Goal: Information Seeking & Learning: Learn about a topic

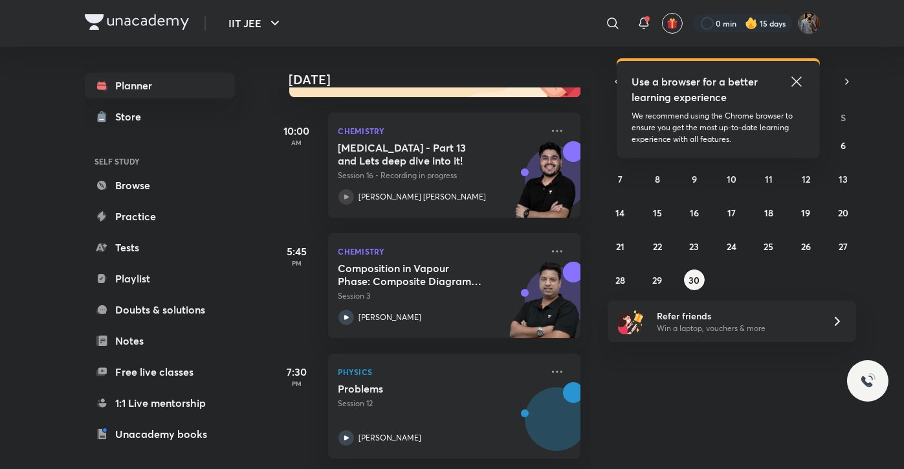
scroll to position [179, 0]
click at [698, 243] on abbr "23" at bounding box center [695, 246] width 10 height 12
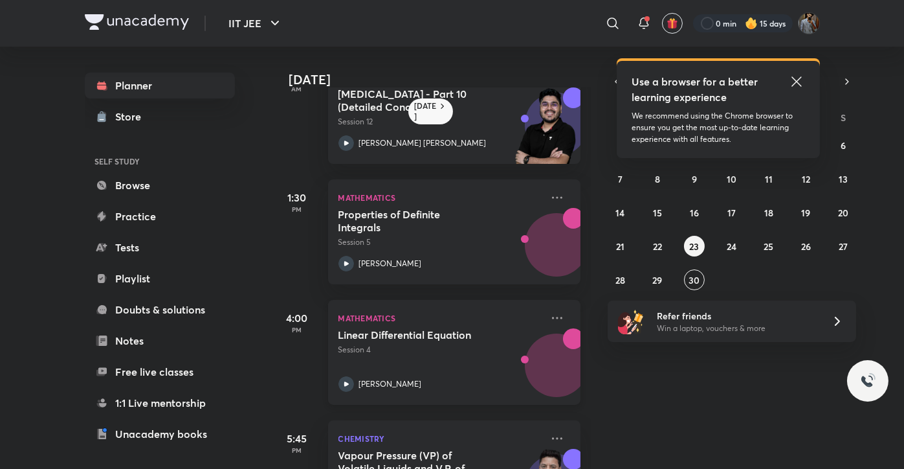
scroll to position [47, 0]
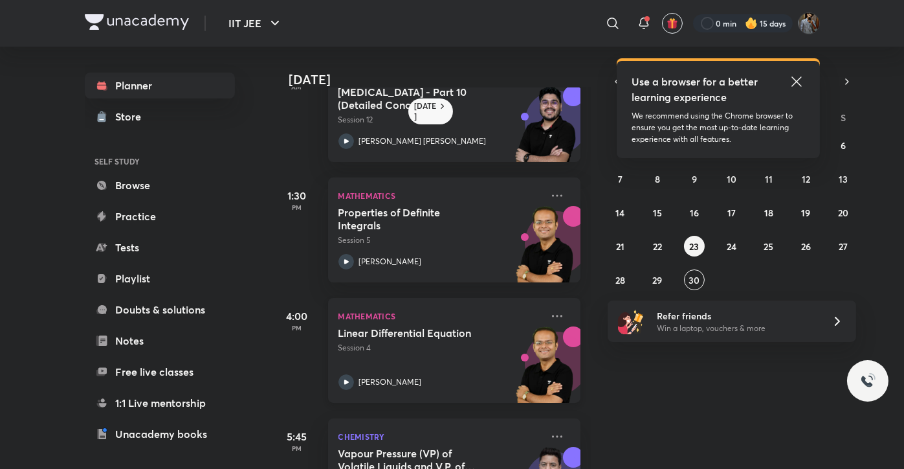
click at [476, 376] on div "[PERSON_NAME]" at bounding box center [439, 382] width 203 height 16
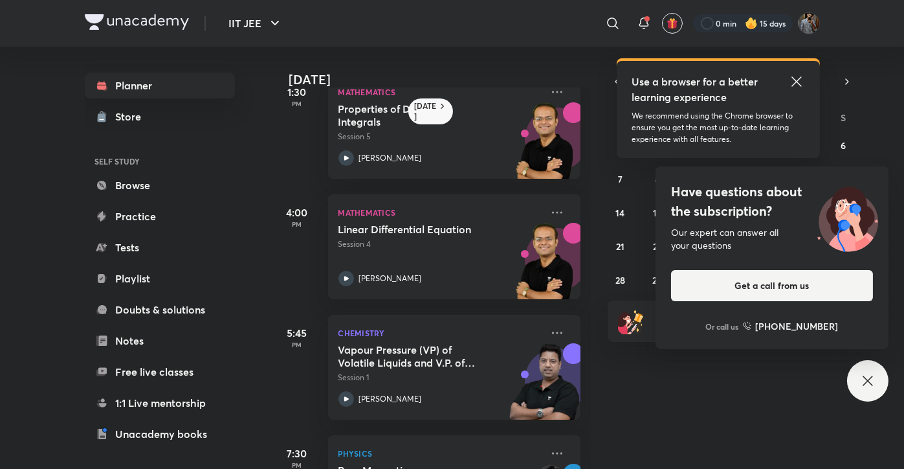
scroll to position [362, 0]
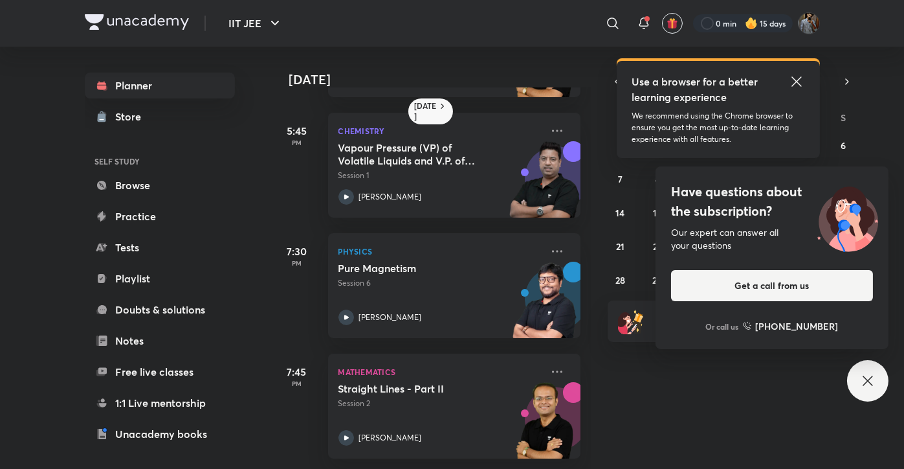
click at [859, 382] on div "Have questions about the subscription? Our expert can answer all your questions…" at bounding box center [867, 380] width 41 height 41
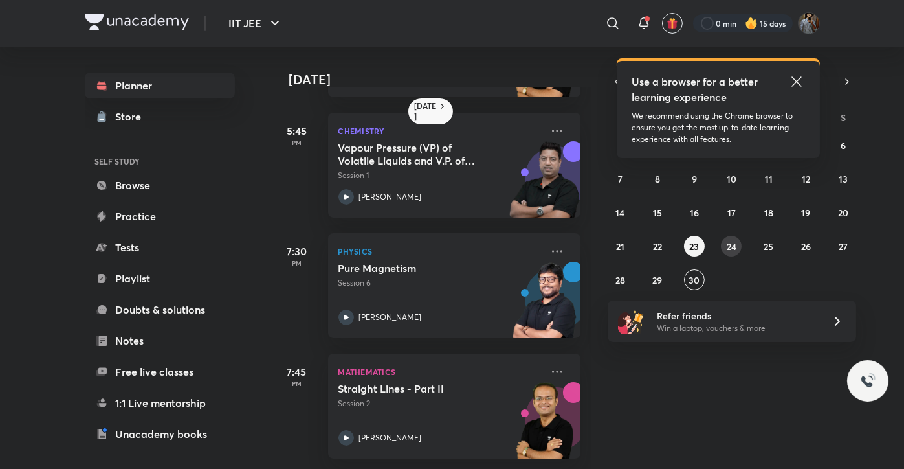
click at [727, 240] on abbr "24" at bounding box center [732, 246] width 10 height 12
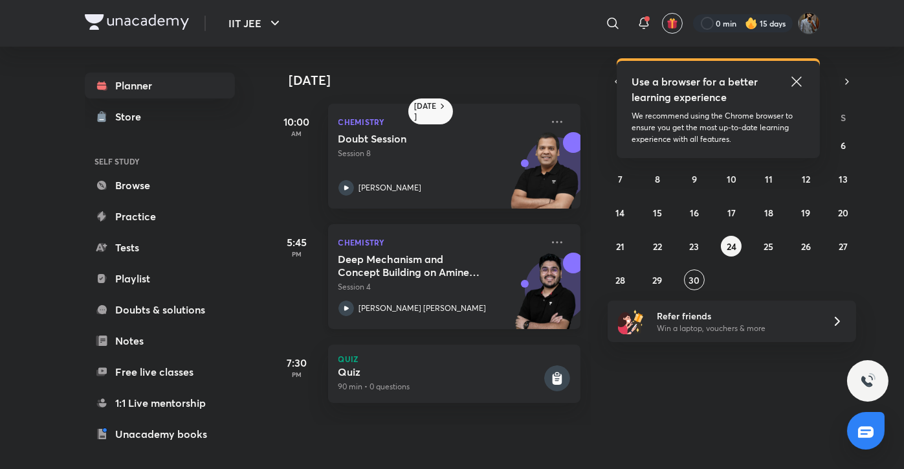
click at [454, 294] on div "Deep Mechanism and Concept Building on Amines & N-Containing Compounds - 4 Sess…" at bounding box center [439, 283] width 203 height 63
click at [551, 237] on icon at bounding box center [557, 242] width 16 height 16
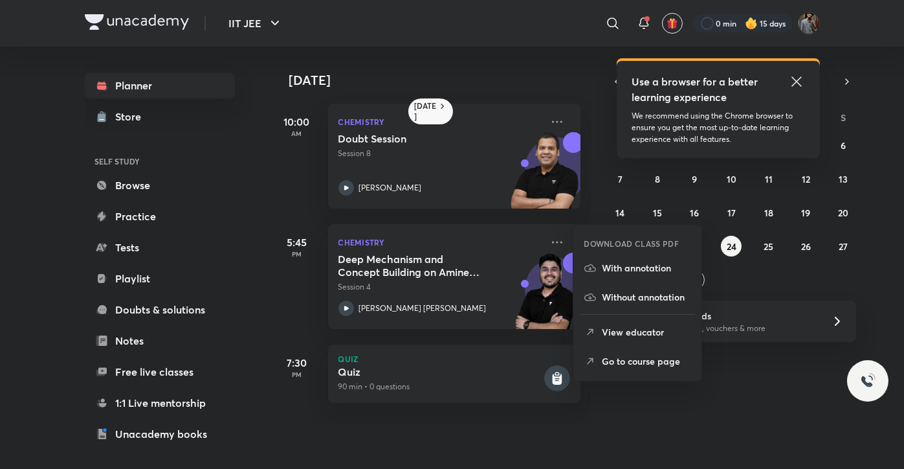
click at [615, 359] on p "Go to course page" at bounding box center [646, 361] width 89 height 14
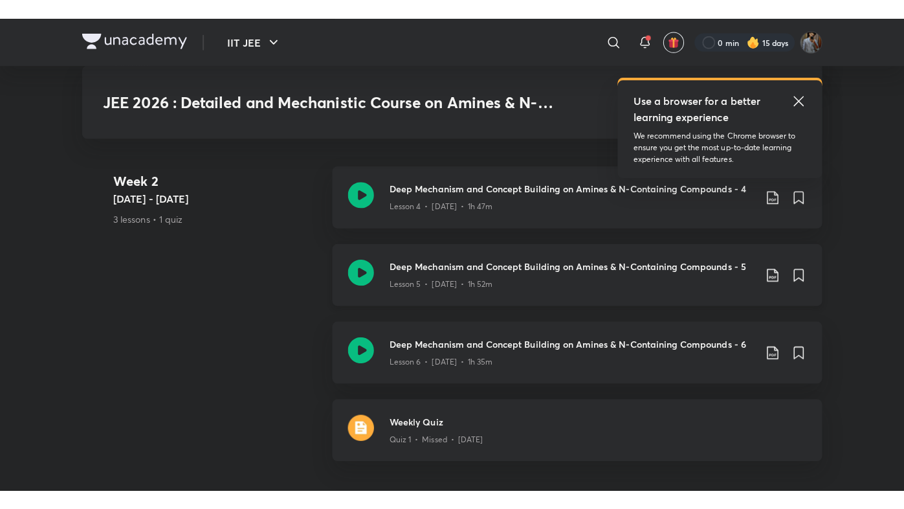
scroll to position [1004, 0]
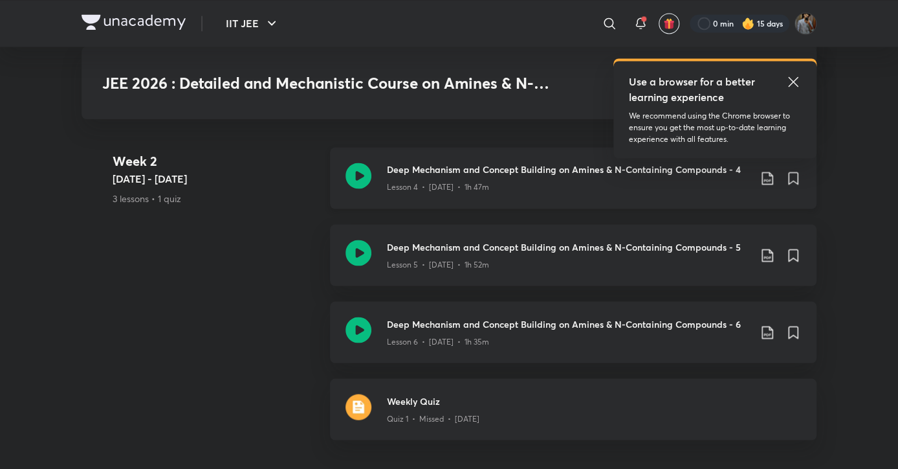
click at [367, 172] on icon at bounding box center [359, 175] width 26 height 26
